Goal: Check status: Check status

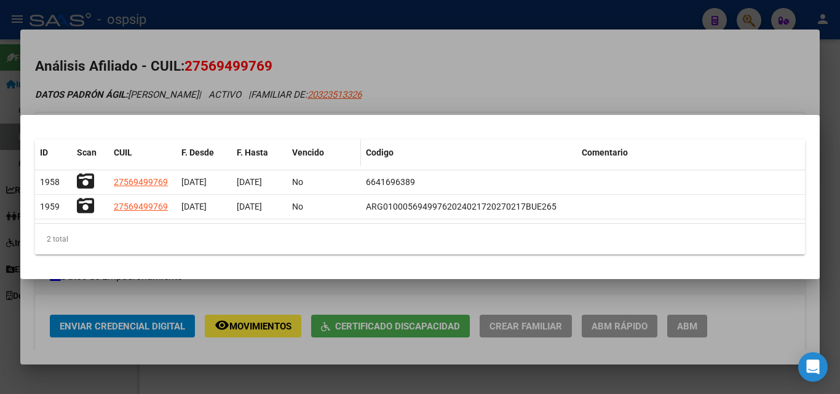
scroll to position [184, 0]
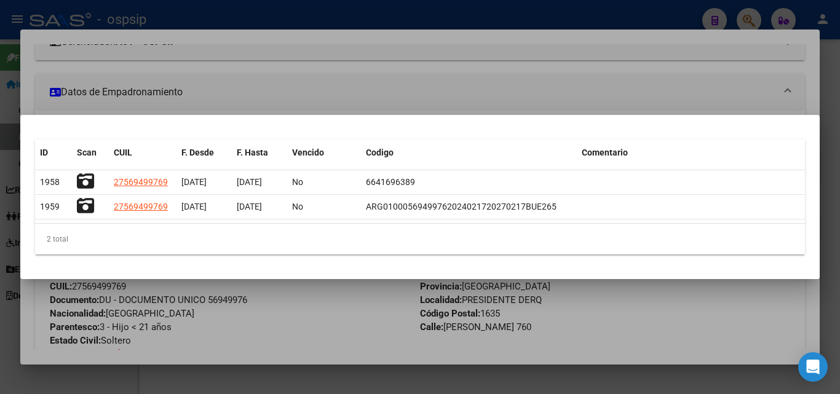
click at [565, 13] on div at bounding box center [420, 197] width 840 height 394
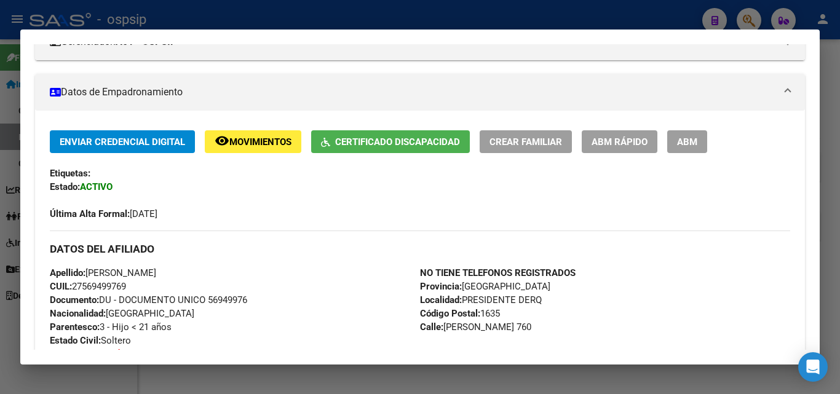
click at [407, 15] on div at bounding box center [420, 197] width 840 height 394
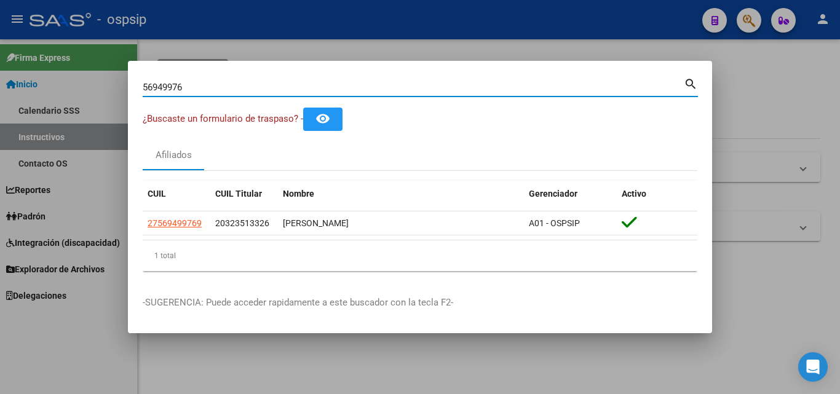
click at [198, 90] on input "56949976" at bounding box center [413, 87] width 541 height 11
type input "5"
type input "53328714"
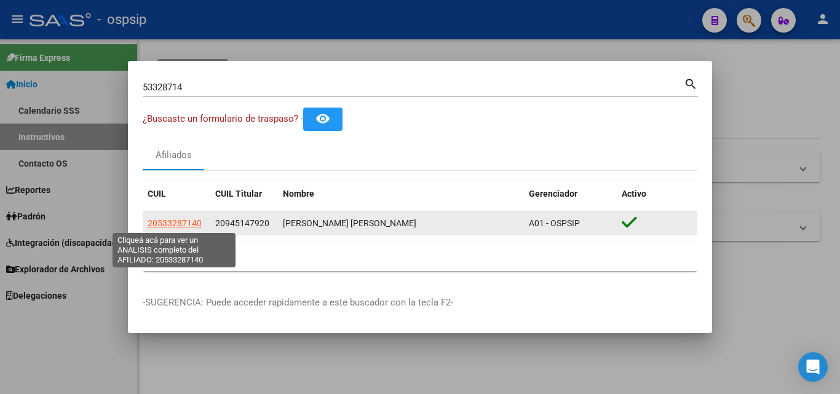
click at [167, 224] on span "20533287140" at bounding box center [175, 223] width 54 height 10
type textarea "20533287140"
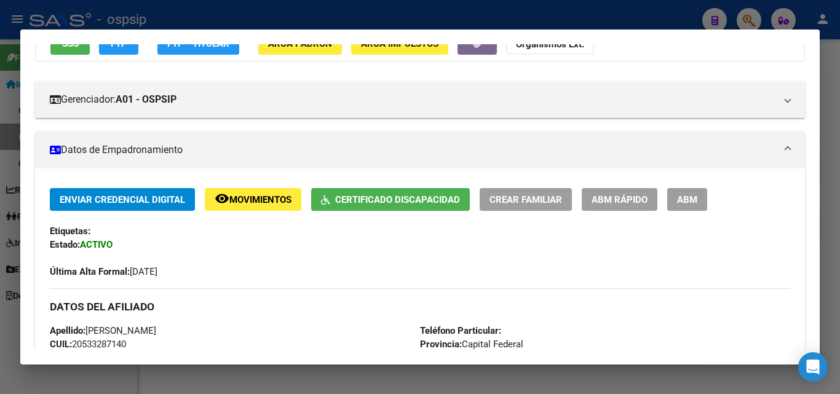
scroll to position [61, 0]
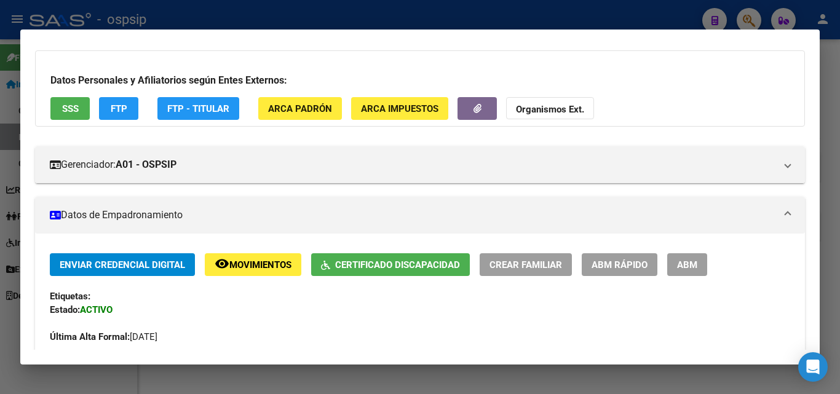
click at [376, 266] on span "Certificado Discapacidad" at bounding box center [397, 264] width 125 height 11
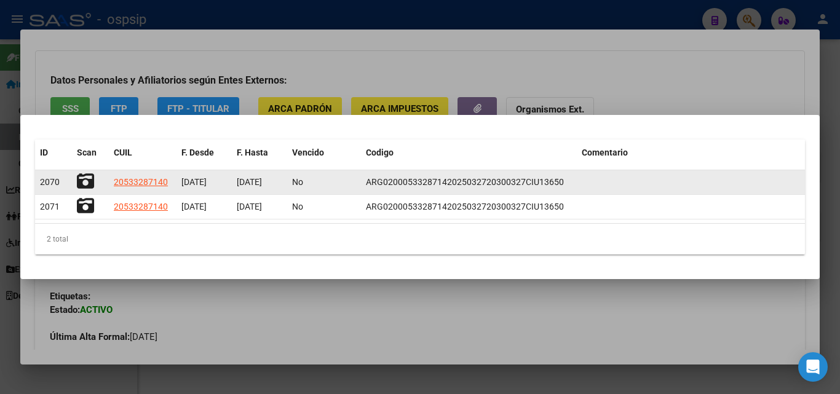
click at [81, 183] on icon at bounding box center [85, 181] width 17 height 17
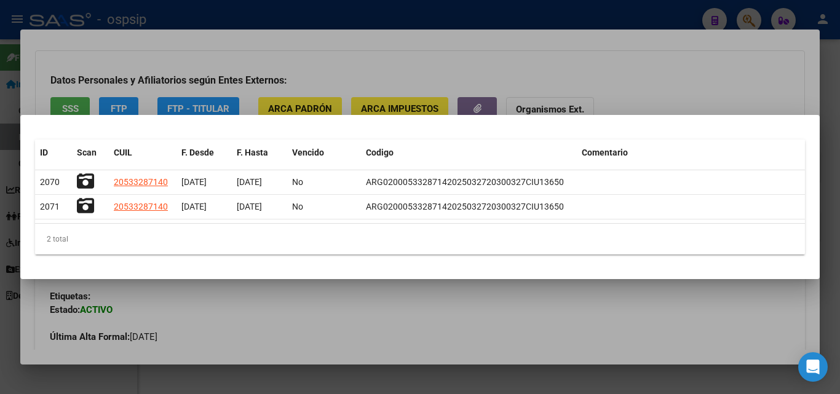
click at [599, 7] on div at bounding box center [420, 197] width 840 height 394
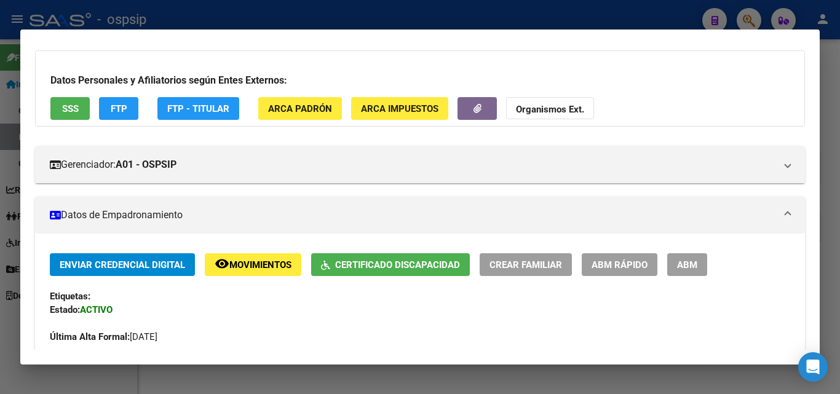
click at [185, 18] on div at bounding box center [420, 197] width 840 height 394
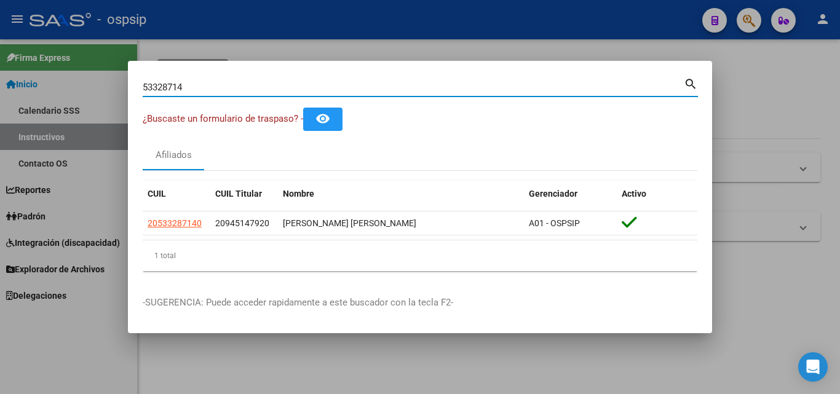
click at [205, 82] on input "53328714" at bounding box center [413, 87] width 541 height 11
type input "5"
type input "14483371"
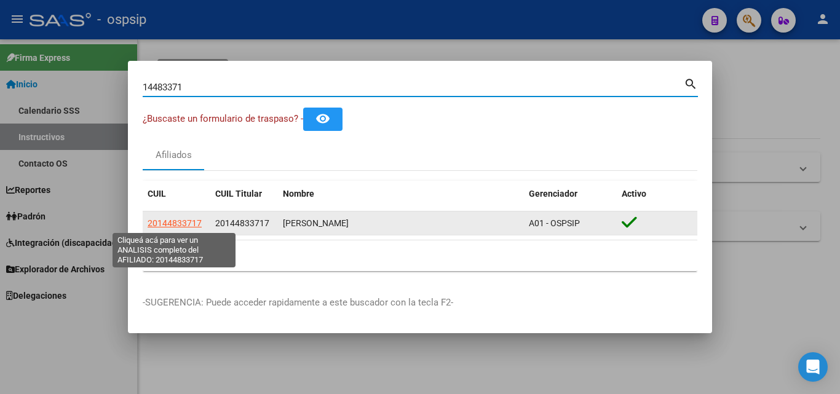
click at [173, 219] on span "20144833717" at bounding box center [175, 223] width 54 height 10
type textarea "20144833717"
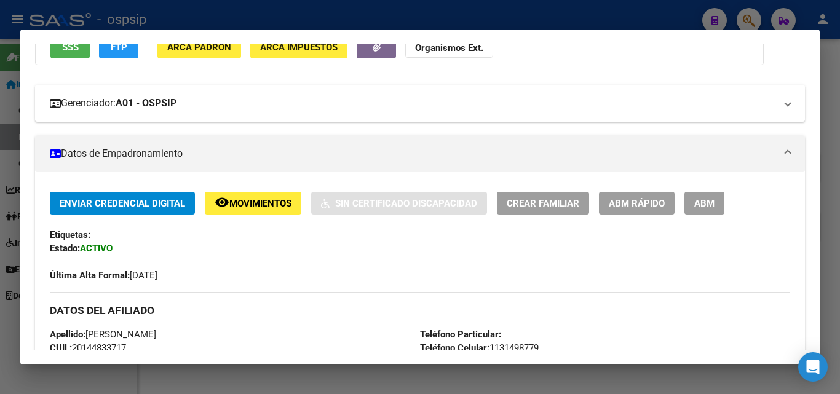
scroll to position [0, 0]
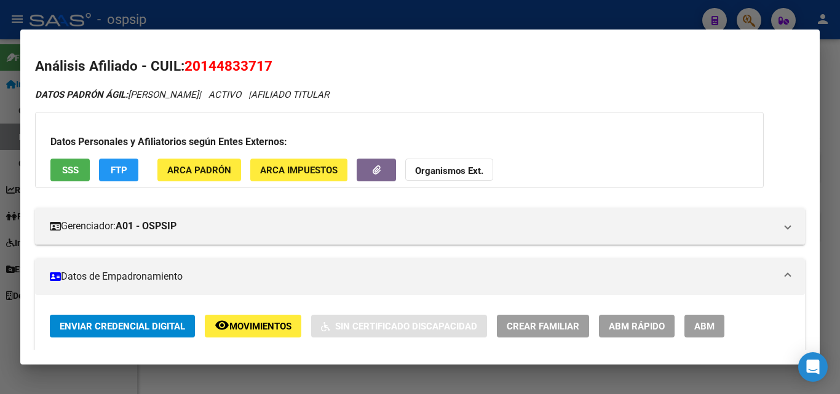
click at [610, 15] on div at bounding box center [420, 197] width 840 height 394
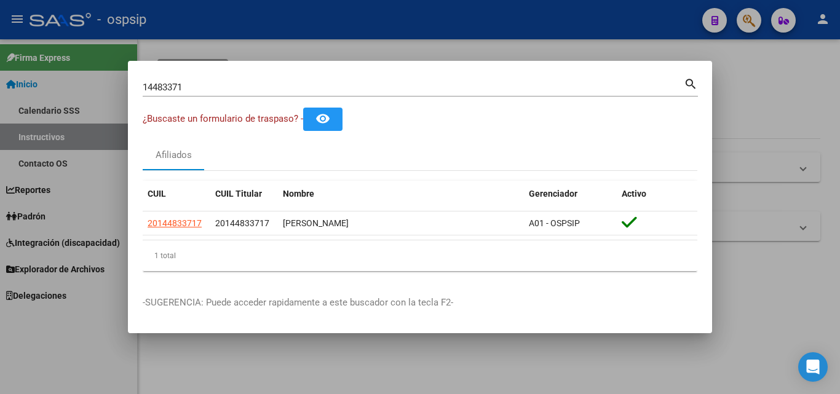
click at [587, 20] on div at bounding box center [420, 197] width 840 height 394
